Goal: Navigation & Orientation: Find specific page/section

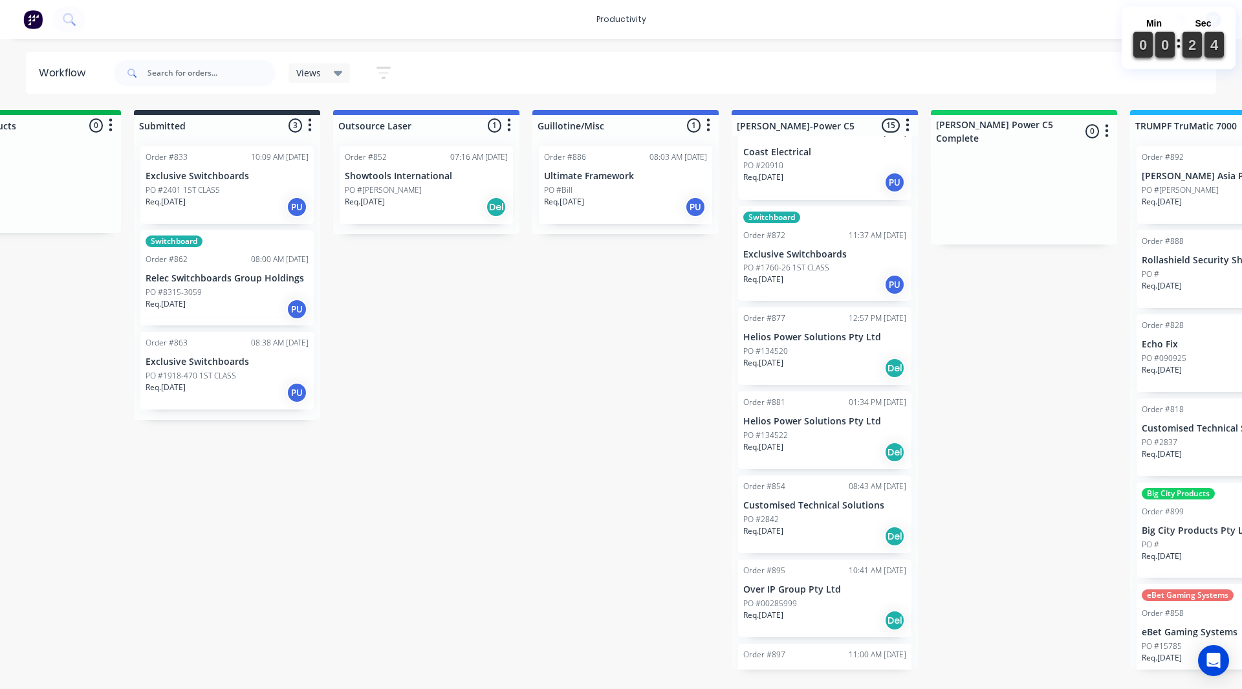
scroll to position [323, 0]
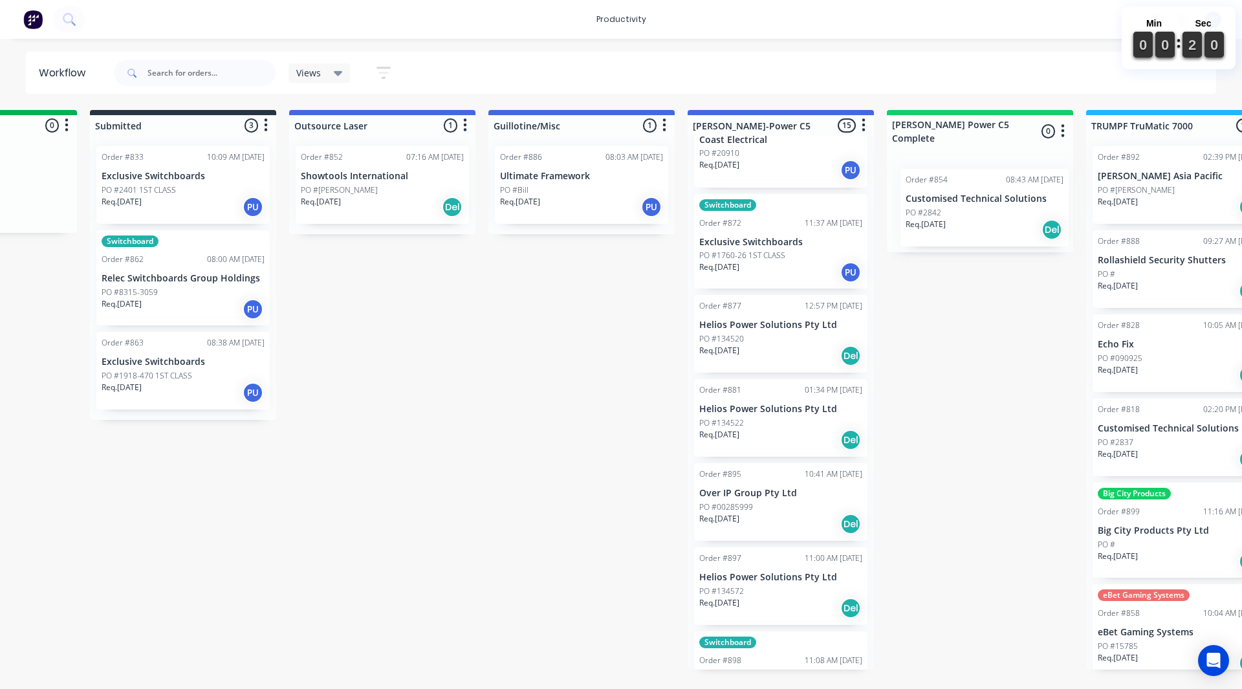
drag, startPoint x: 779, startPoint y: 523, endPoint x: 938, endPoint y: 227, distance: 336.5
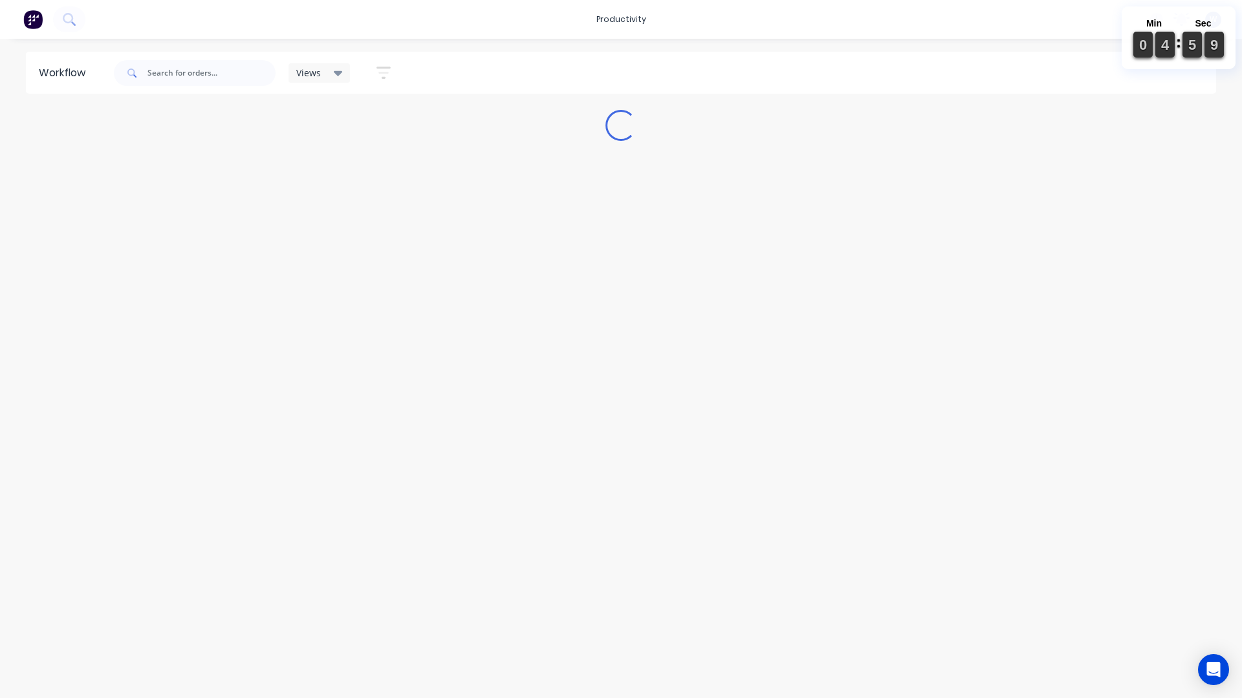
click at [878, 621] on html "productivity productivity Workflow Planner Delivery Scheduling Timesheets No ne…" at bounding box center [621, 310] width 1242 height 621
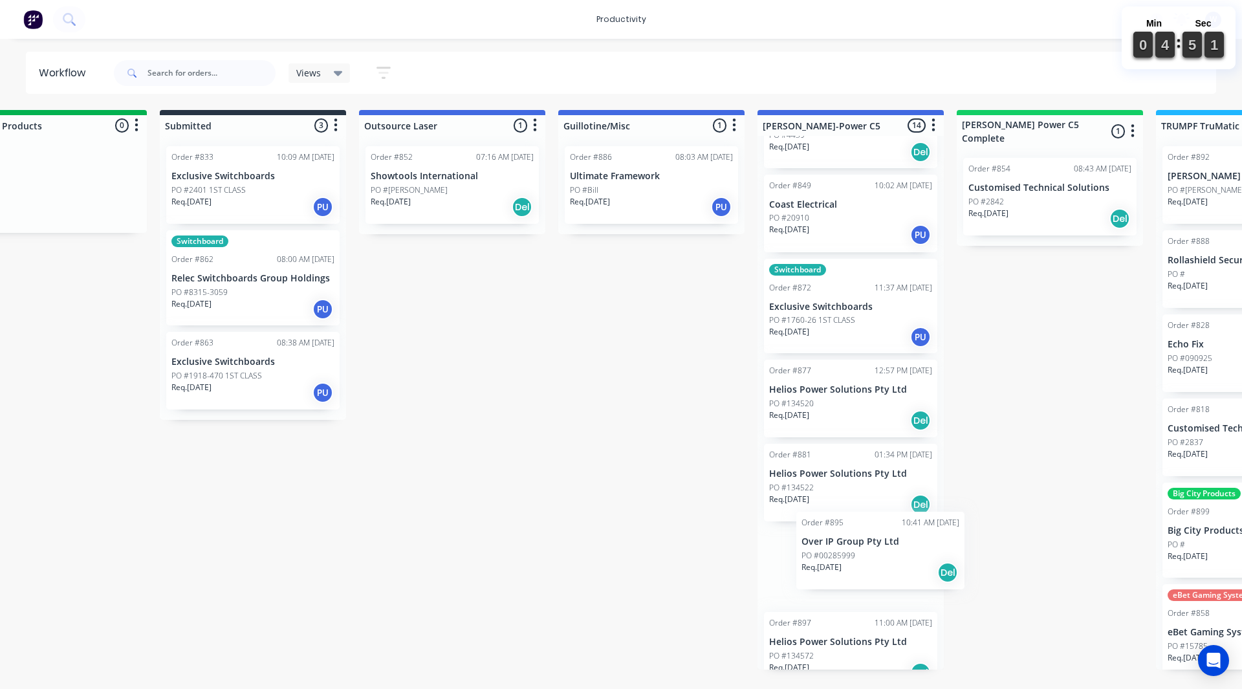
scroll to position [261, 0]
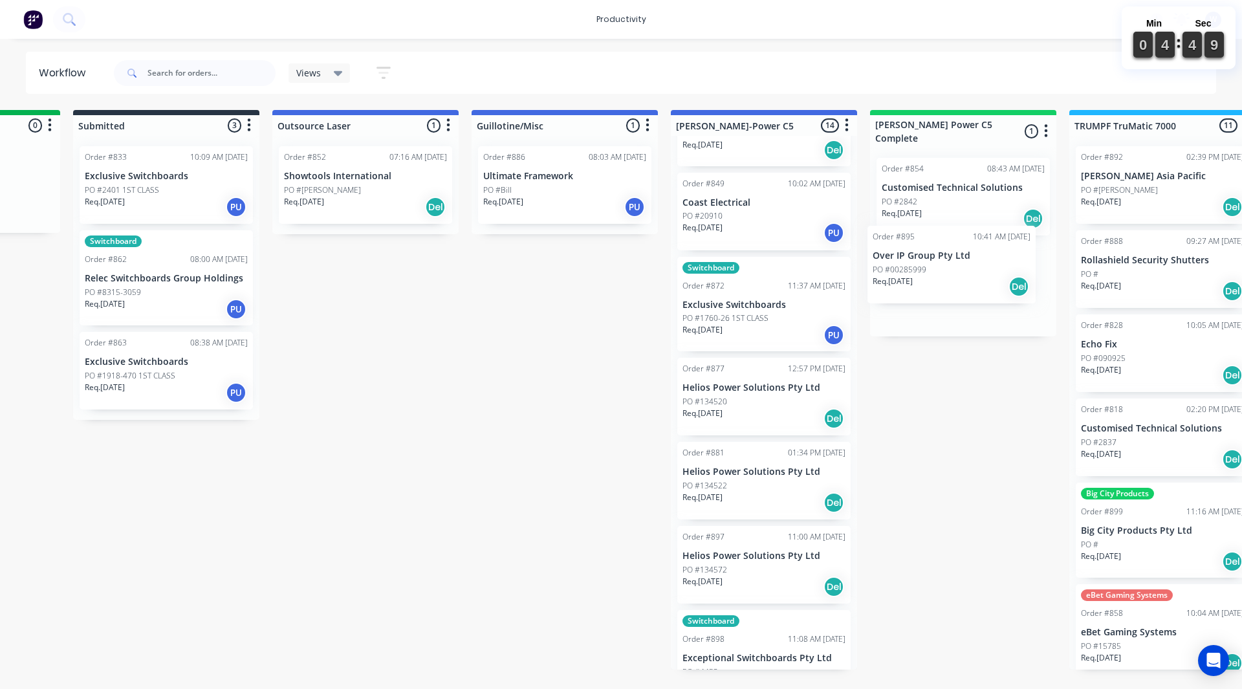
drag, startPoint x: 793, startPoint y: 587, endPoint x: 901, endPoint y: 282, distance: 323.2
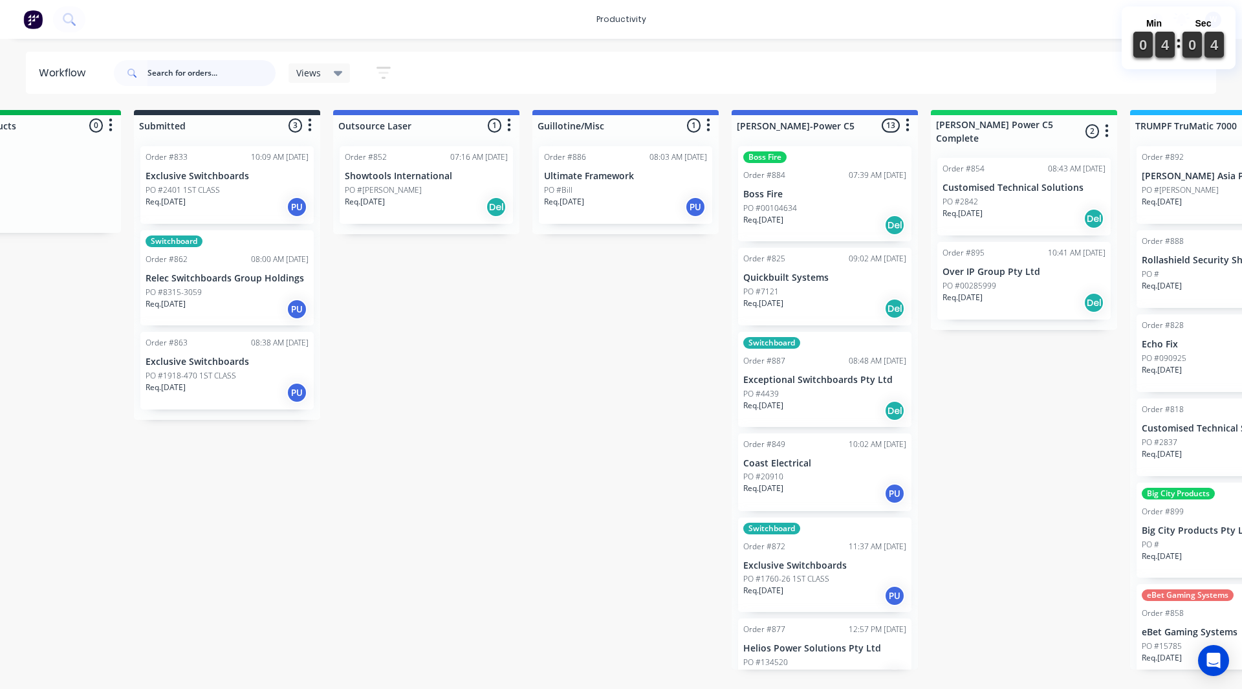
click at [178, 73] on input "text" at bounding box center [211, 73] width 128 height 26
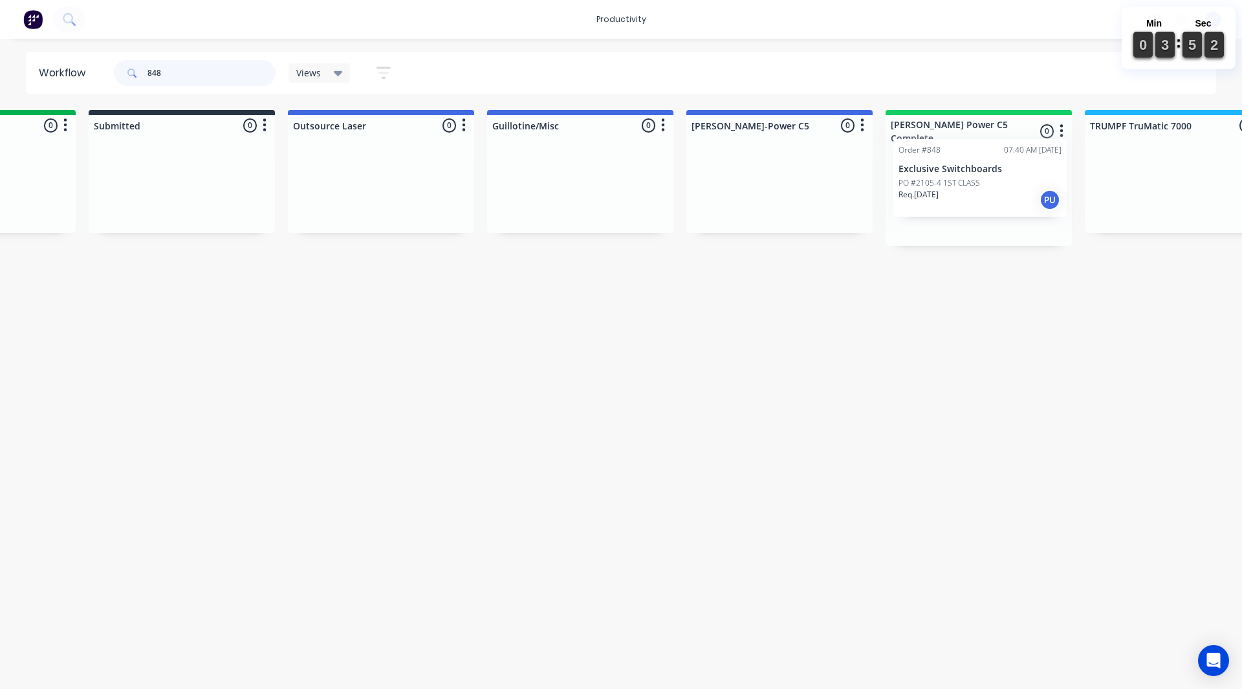
drag, startPoint x: 265, startPoint y: 182, endPoint x: 928, endPoint y: 175, distance: 662.9
type input "848"
drag, startPoint x: 797, startPoint y: 355, endPoint x: 465, endPoint y: 5, distance: 483.1
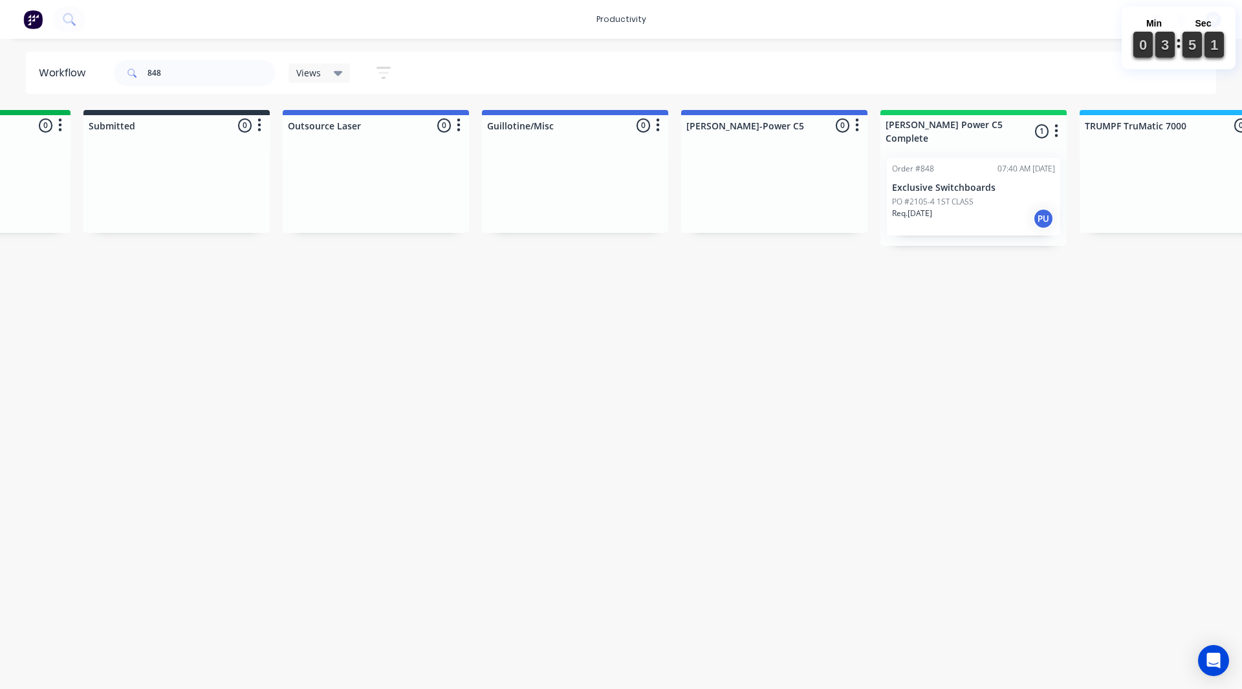
click at [700, 310] on html "productivity productivity Workflow Planner Delivery Scheduling Timesheets No ne…" at bounding box center [79, 305] width 1242 height 611
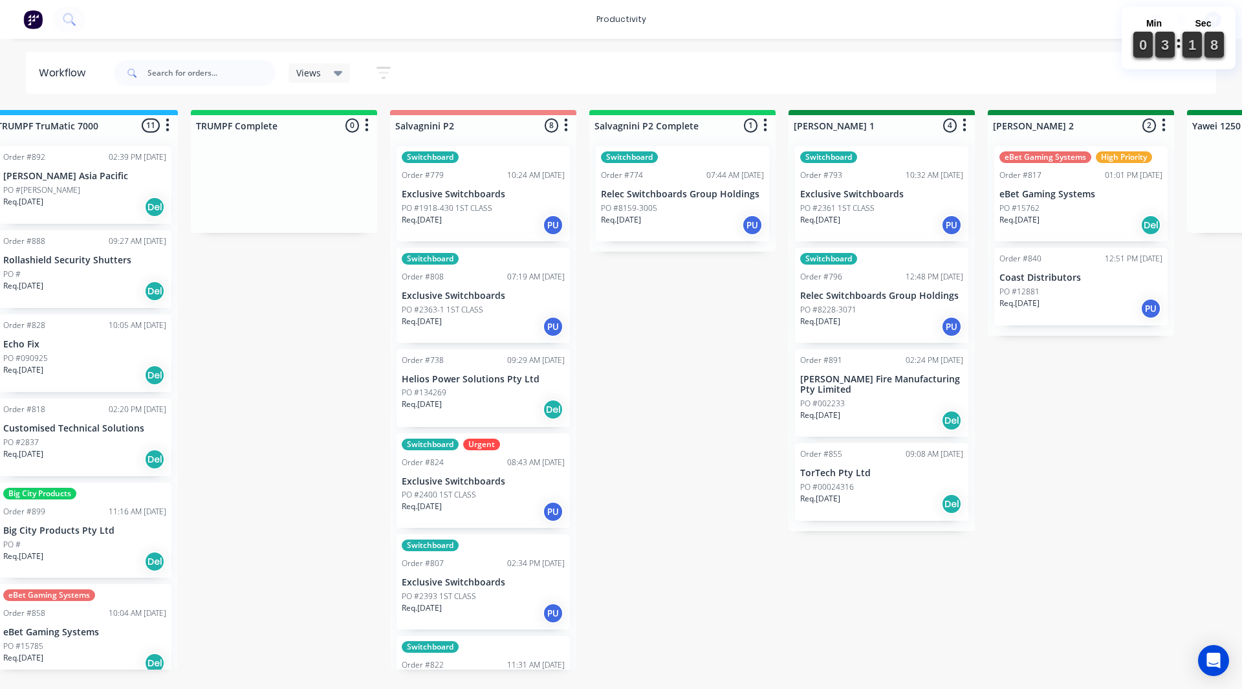
scroll to position [0, 1656]
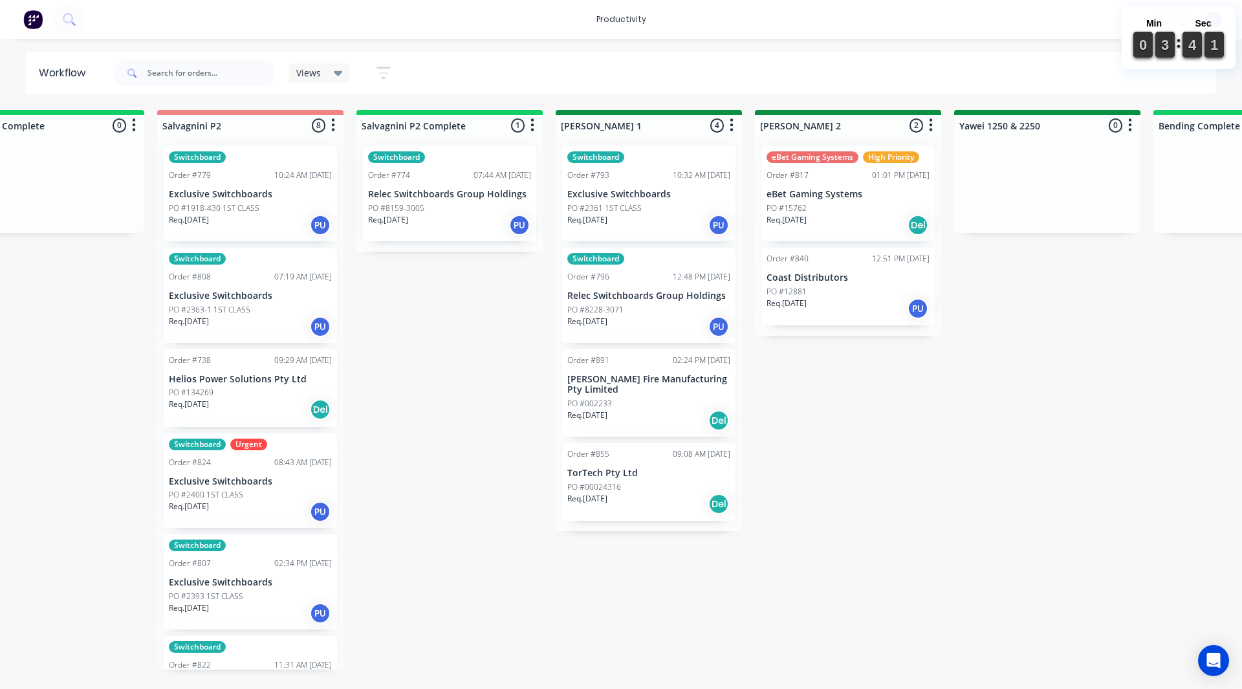
scroll to position [0, 1888]
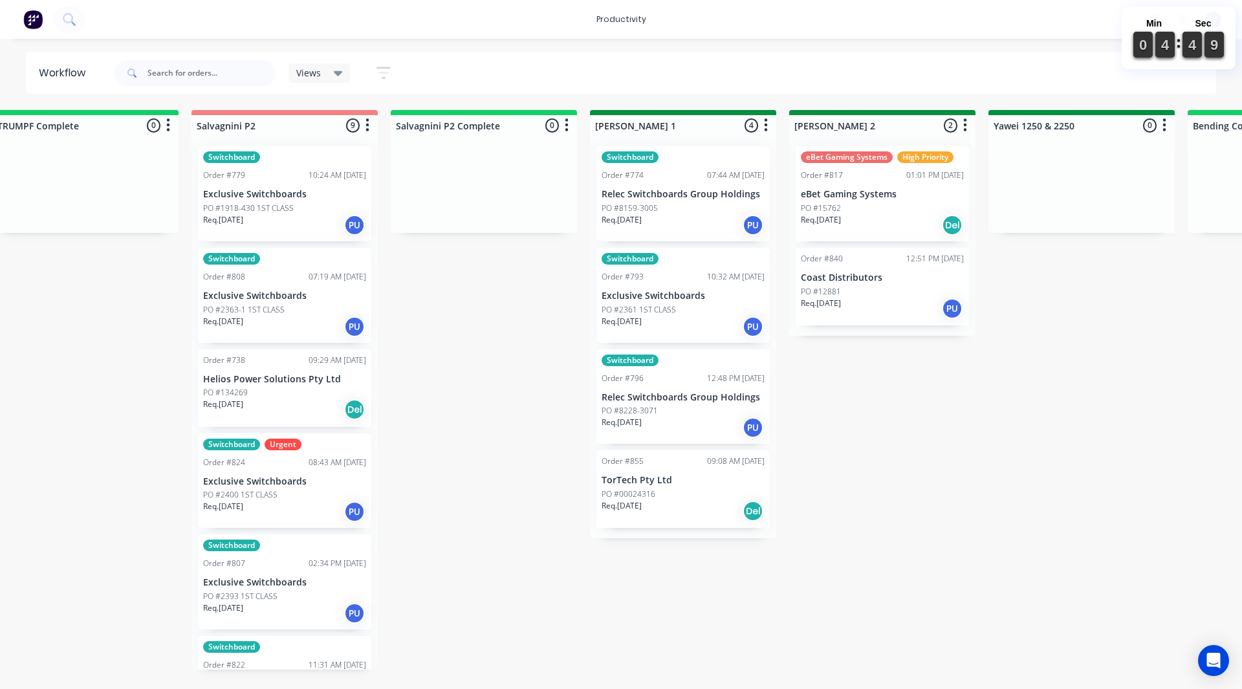
scroll to position [0, 1828]
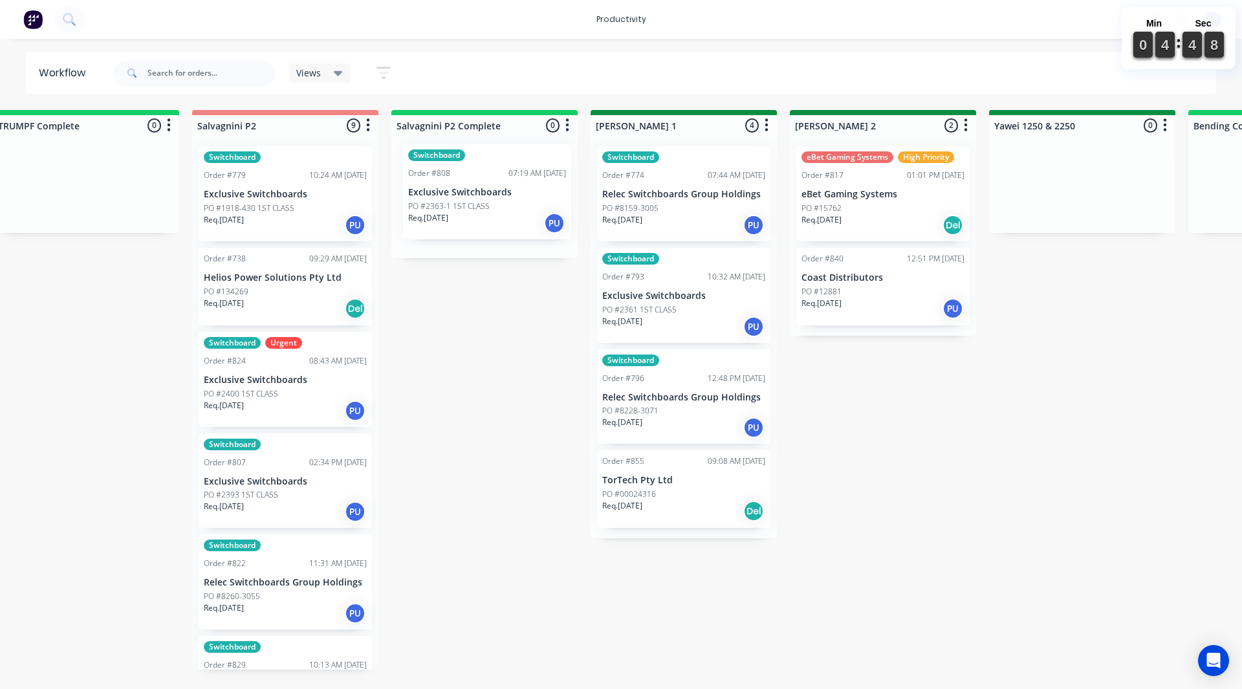
drag, startPoint x: 255, startPoint y: 315, endPoint x: 466, endPoint y: 207, distance: 237.4
click at [466, 207] on div "On Hold 1 Sort By Created date Required date Order number Customer name Most re…" at bounding box center [1117, 389] width 5908 height 559
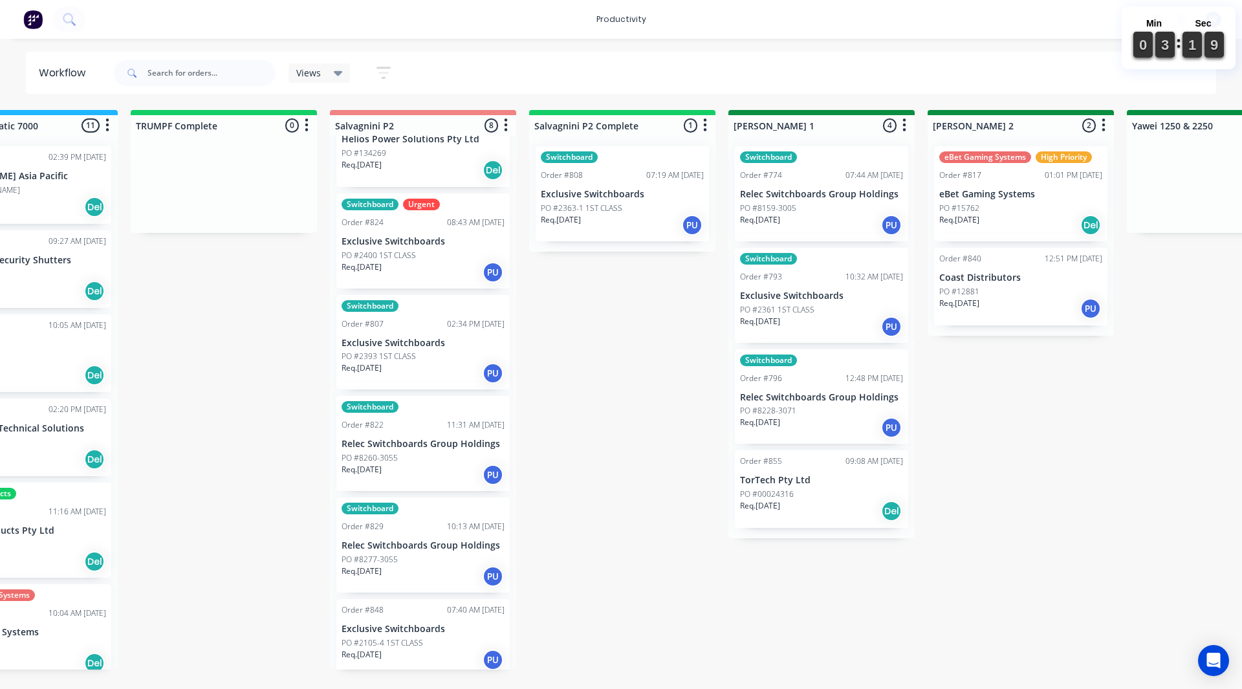
scroll to position [248, 0]
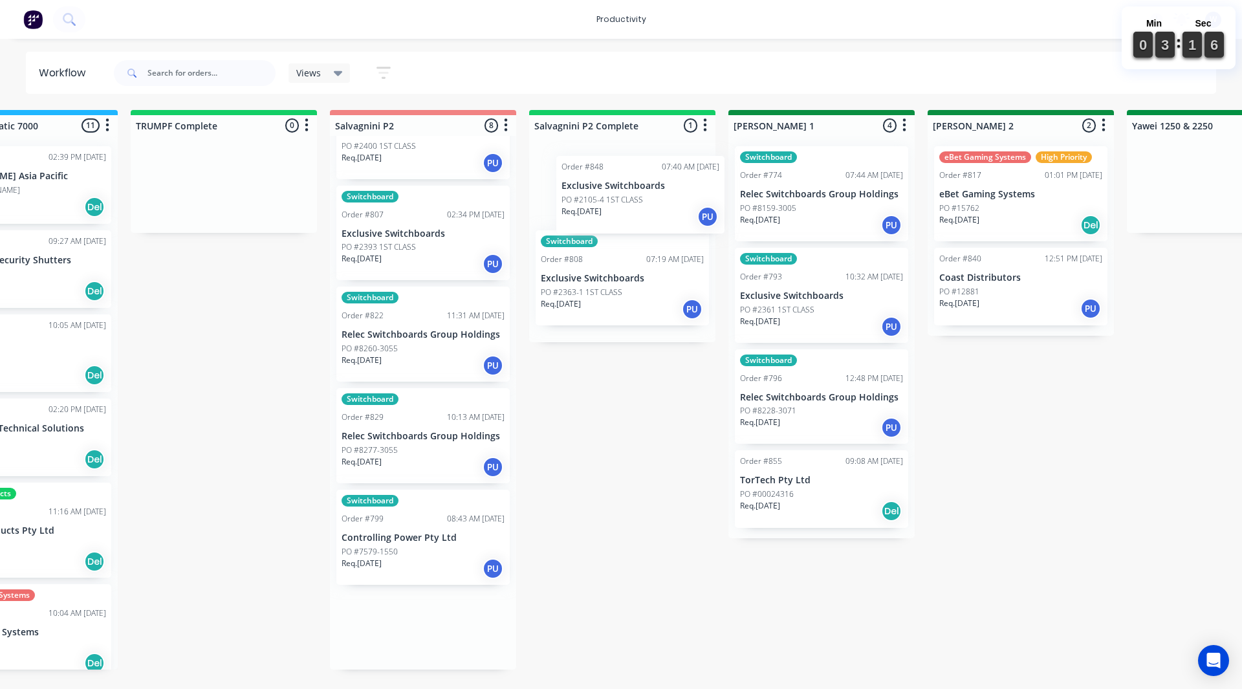
drag, startPoint x: 367, startPoint y: 532, endPoint x: 590, endPoint y: 198, distance: 401.4
click at [590, 198] on div "On Hold 1 Sort By Created date Required date Order number Customer name Most re…" at bounding box center [1254, 389] width 5908 height 559
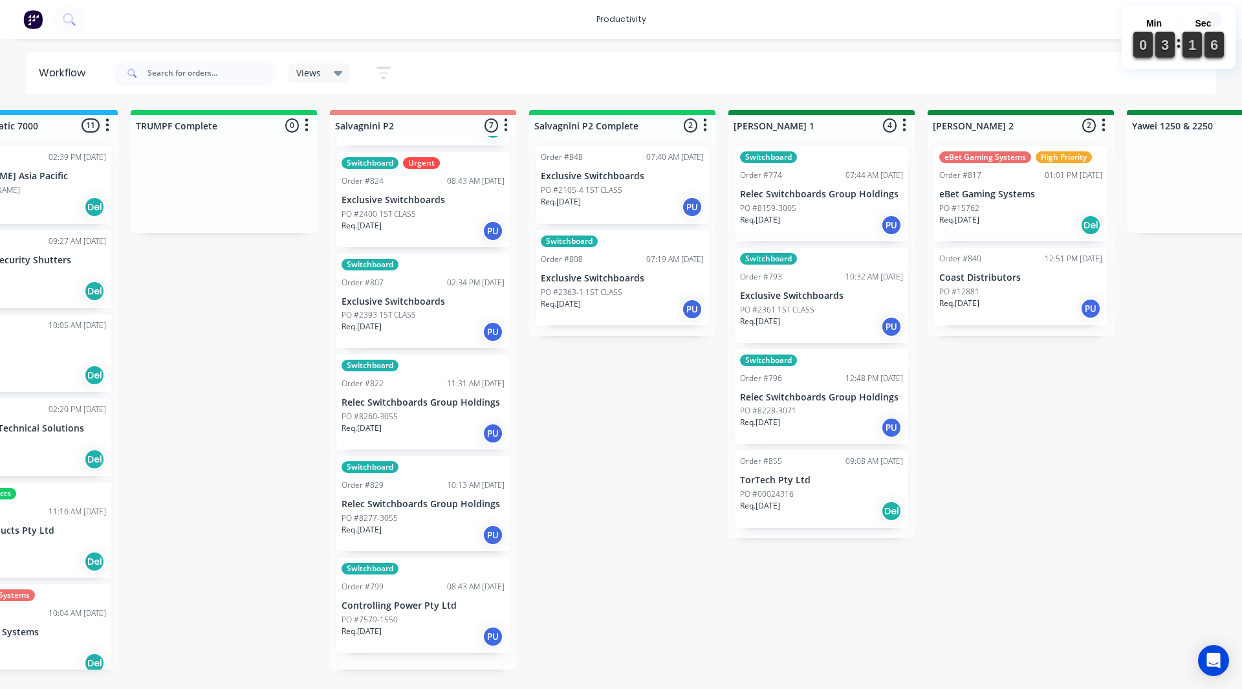
scroll to position [164, 0]
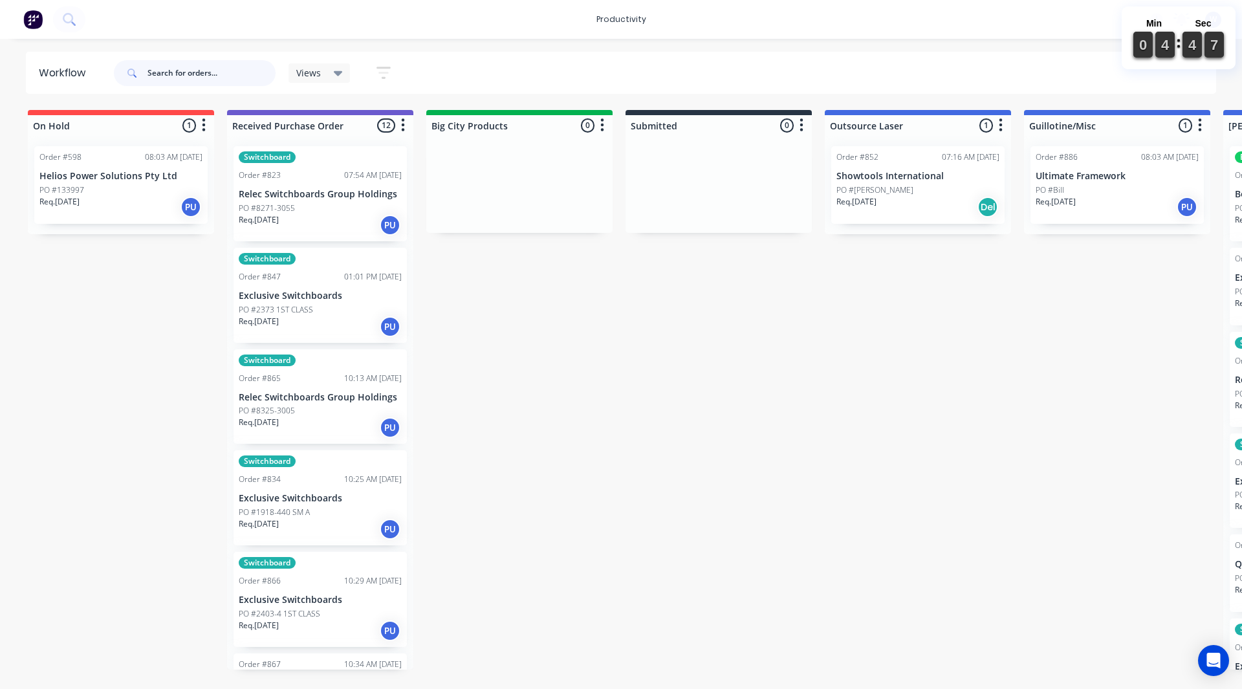
click at [180, 81] on input "text" at bounding box center [211, 73] width 128 height 26
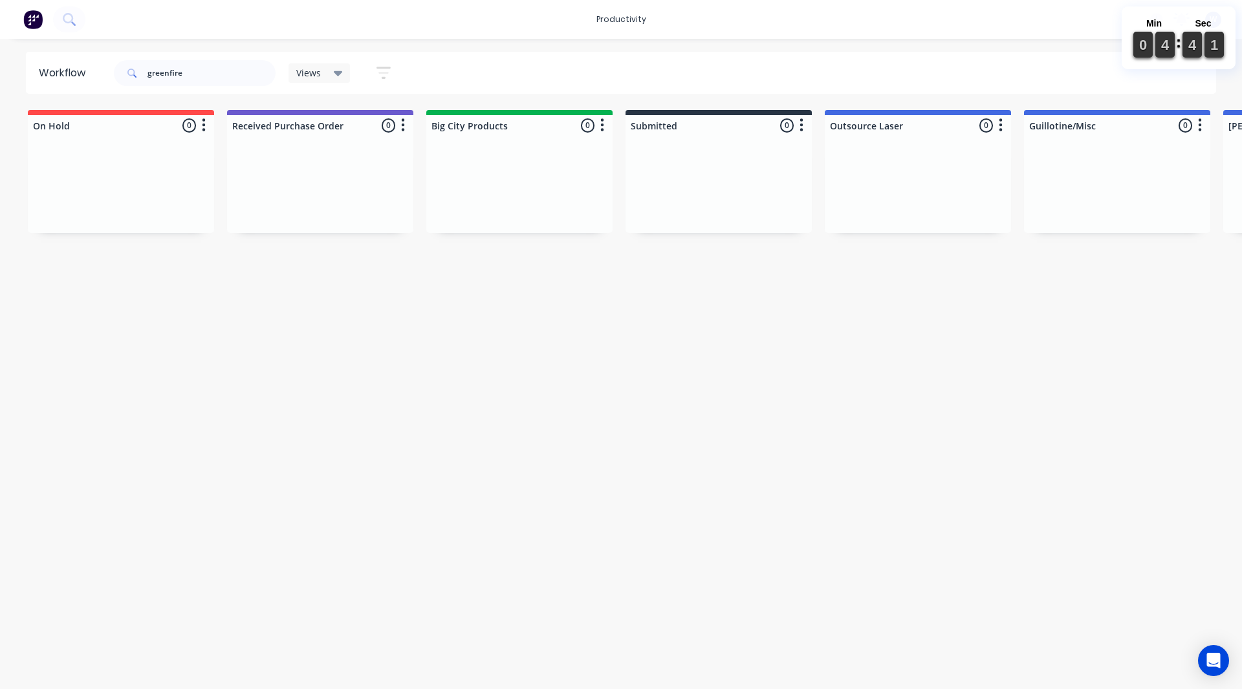
click at [140, 648] on div "Workflow greenfire Views Save new view None (Default) edit Pat's edit Shane's V…" at bounding box center [621, 357] width 1242 height 611
drag, startPoint x: 127, startPoint y: 120, endPoint x: 167, endPoint y: 0, distance: 126.2
drag, startPoint x: 167, startPoint y: 0, endPoint x: 151, endPoint y: 98, distance: 99.6
click at [86, 100] on div "Workflow greenfire Views Save new view None (Default) edit Pat's edit Shane's V…" at bounding box center [621, 357] width 1242 height 611
click at [230, 62] on input "greenfire" at bounding box center [211, 73] width 128 height 26
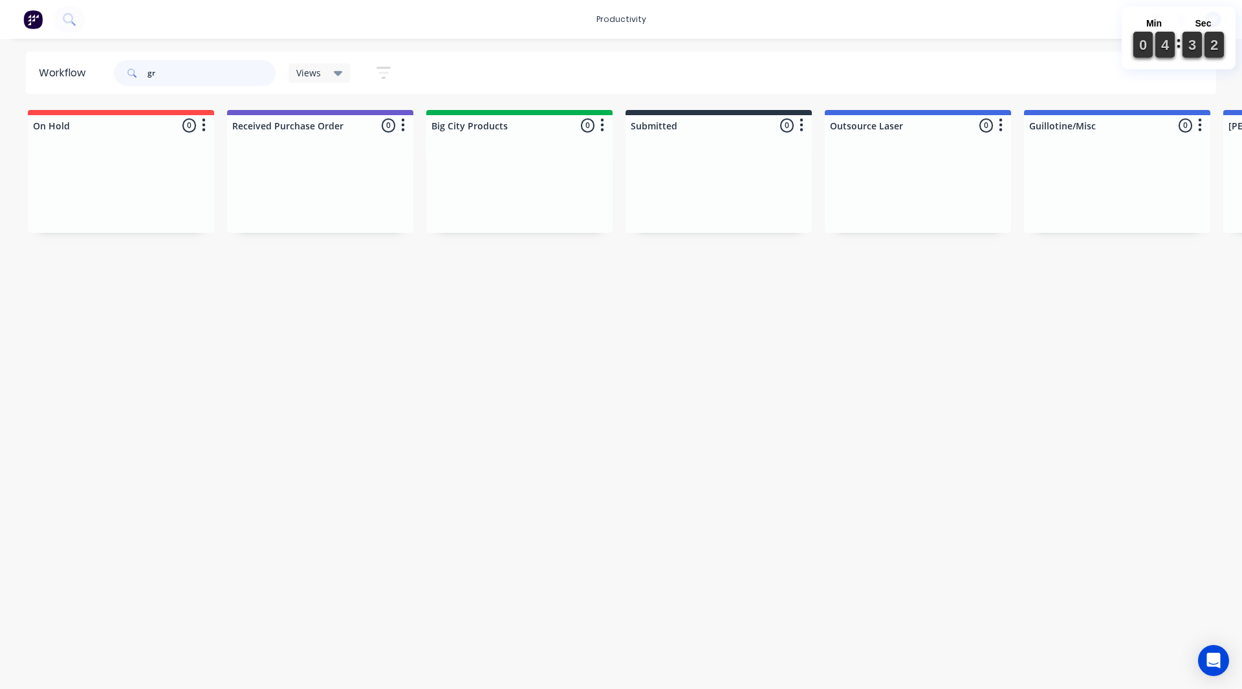
type input "g"
